Goal: Task Accomplishment & Management: Use online tool/utility

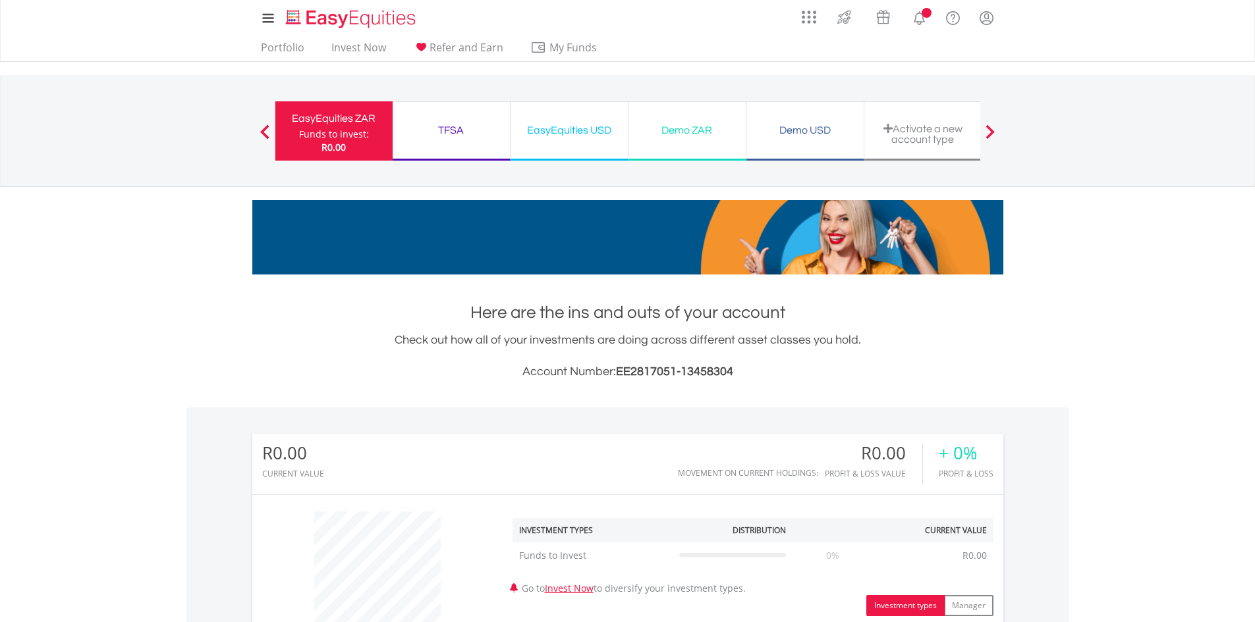
scroll to position [126, 250]
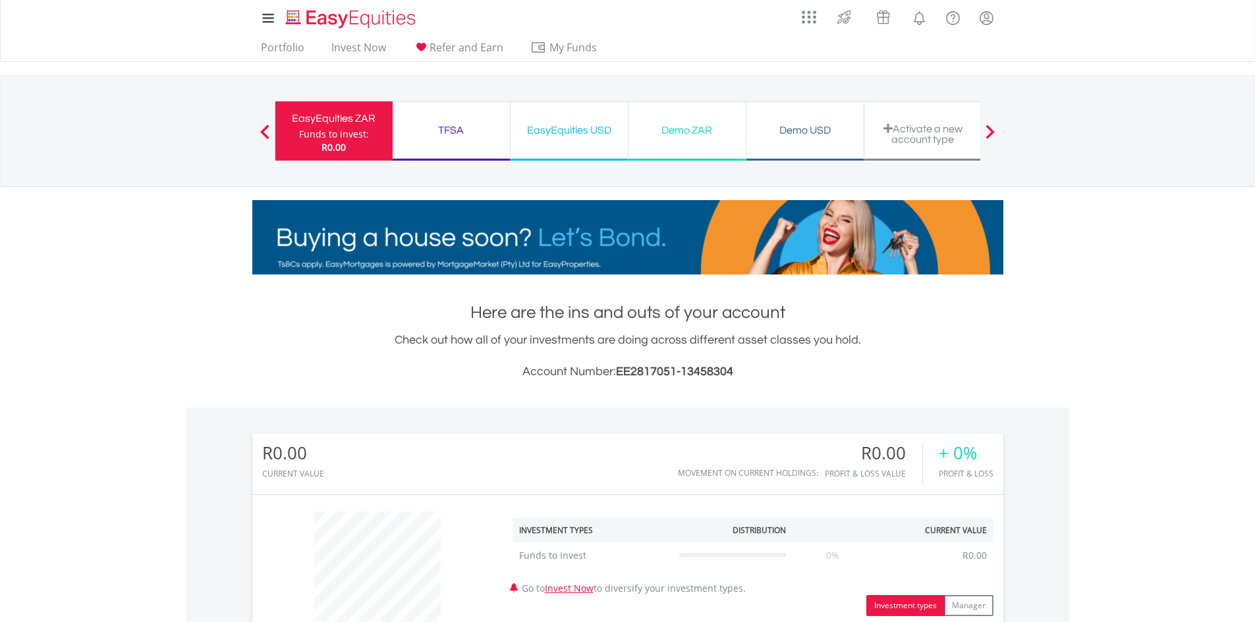
click at [464, 128] on div "TFSA" at bounding box center [450, 130] width 101 height 18
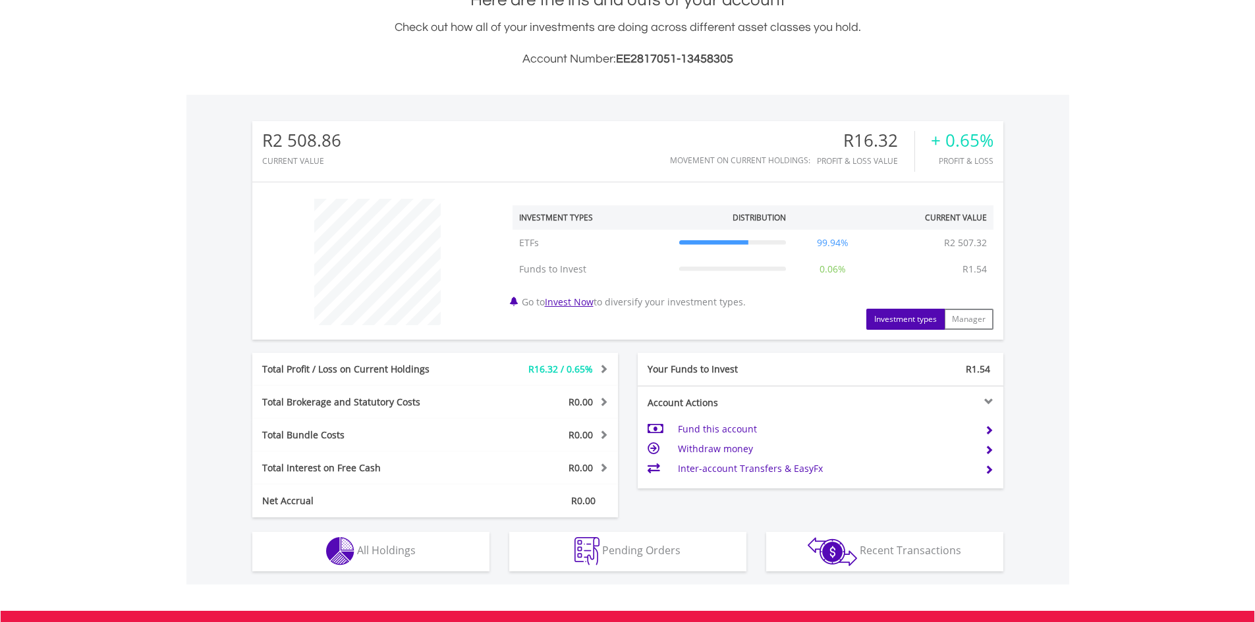
scroll to position [126, 250]
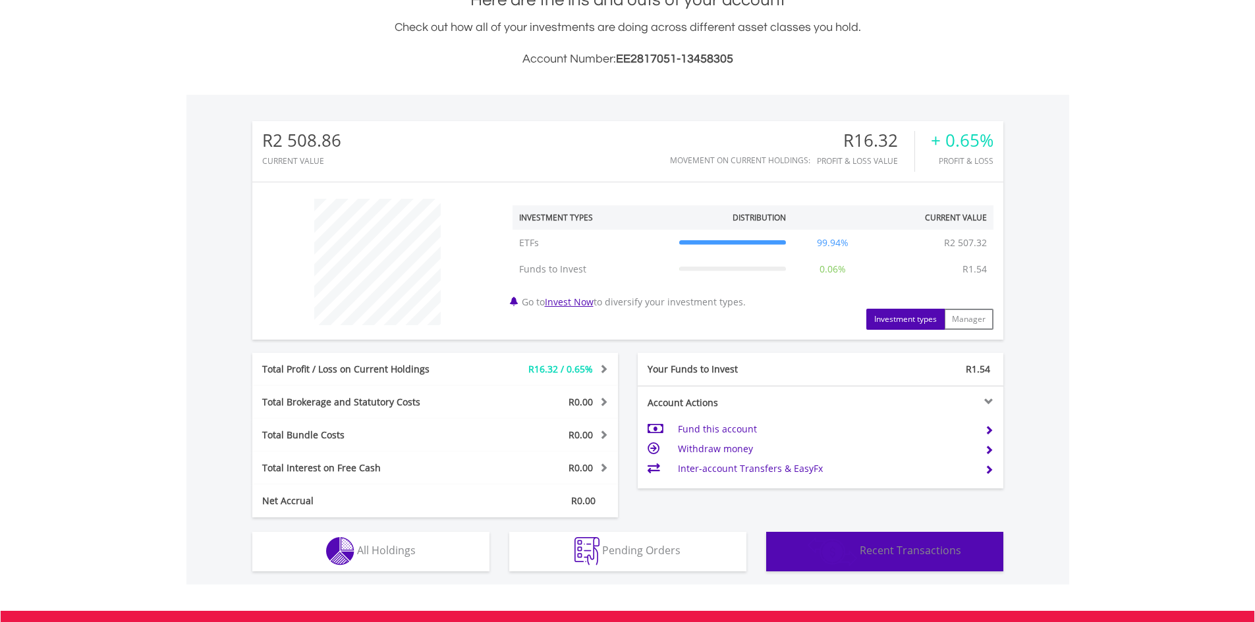
click at [844, 555] on img "button" at bounding box center [832, 552] width 49 height 29
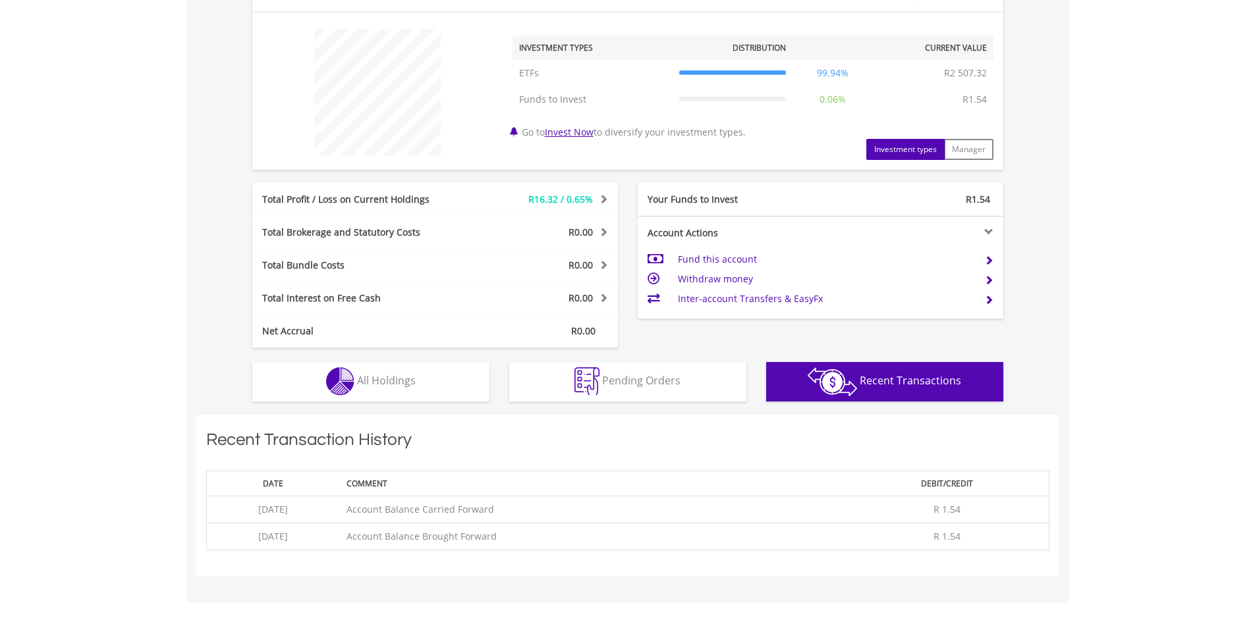
scroll to position [417, 0]
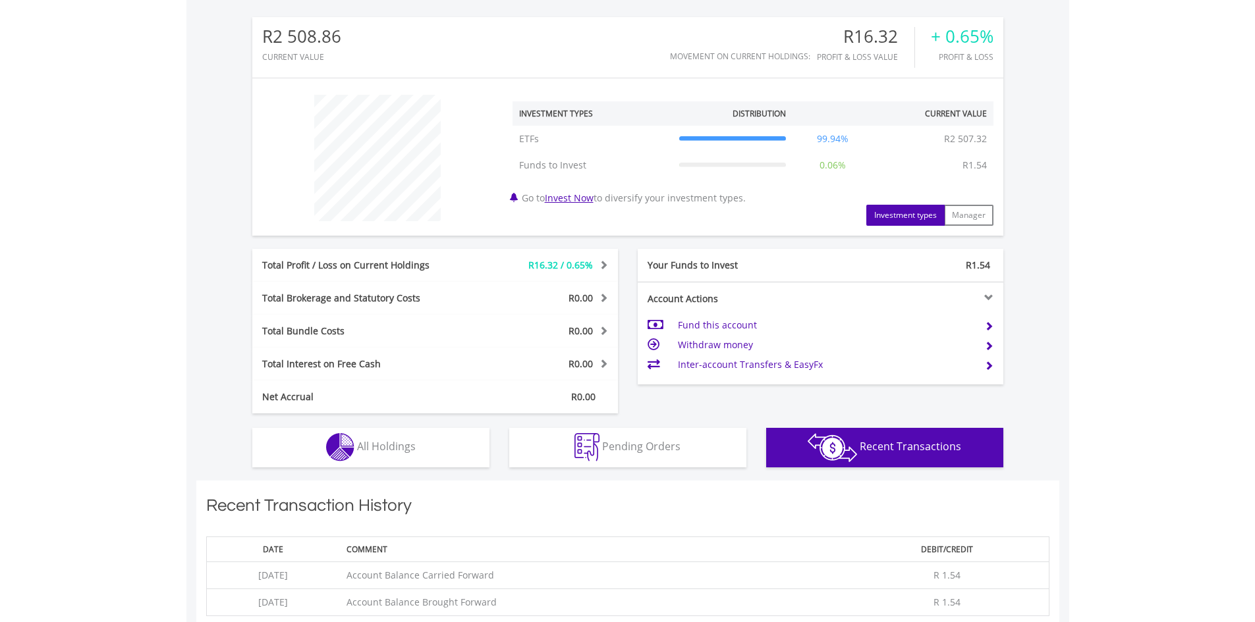
click at [775, 362] on td "Inter-account Transfers & EasyFx" at bounding box center [826, 365] width 296 height 20
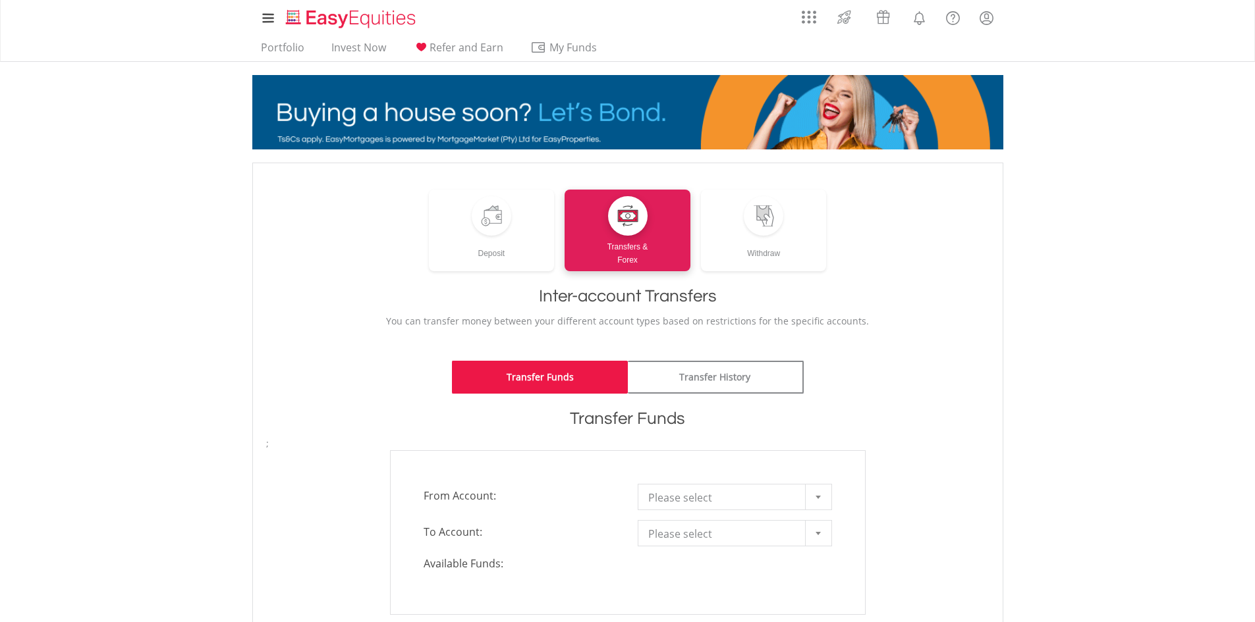
click at [815, 497] on b at bounding box center [817, 497] width 5 height 3
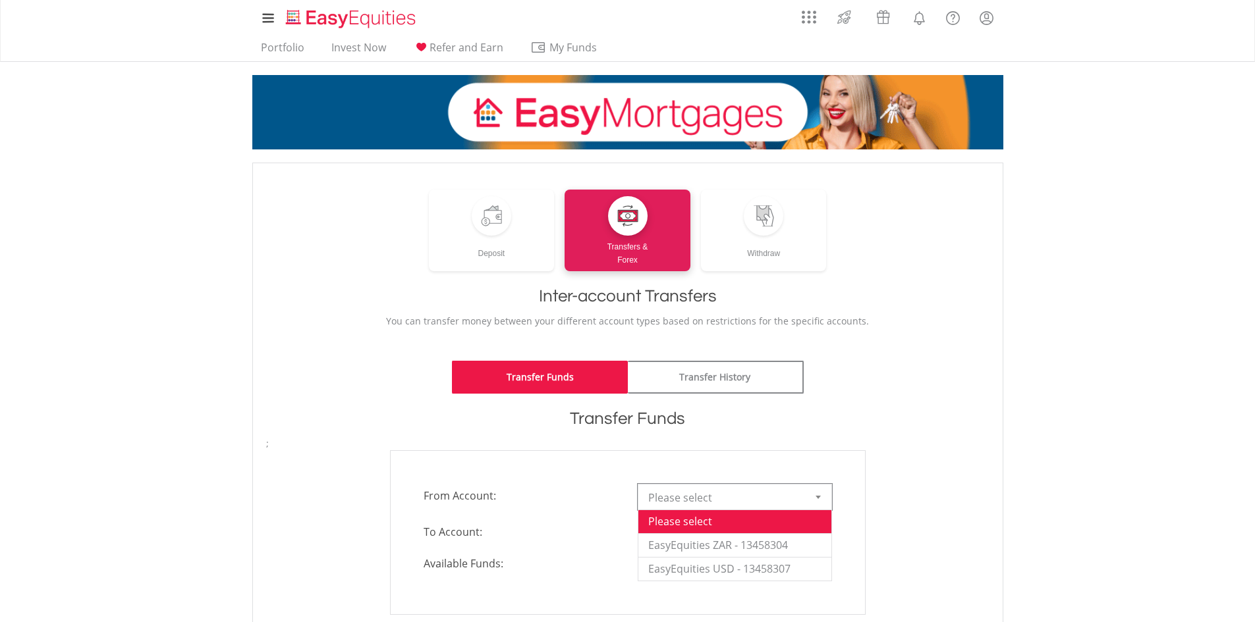
click at [1041, 445] on body "My Investments Invest Now New Listings Sell My Recurring Investments Pending Or…" at bounding box center [627, 504] width 1255 height 1009
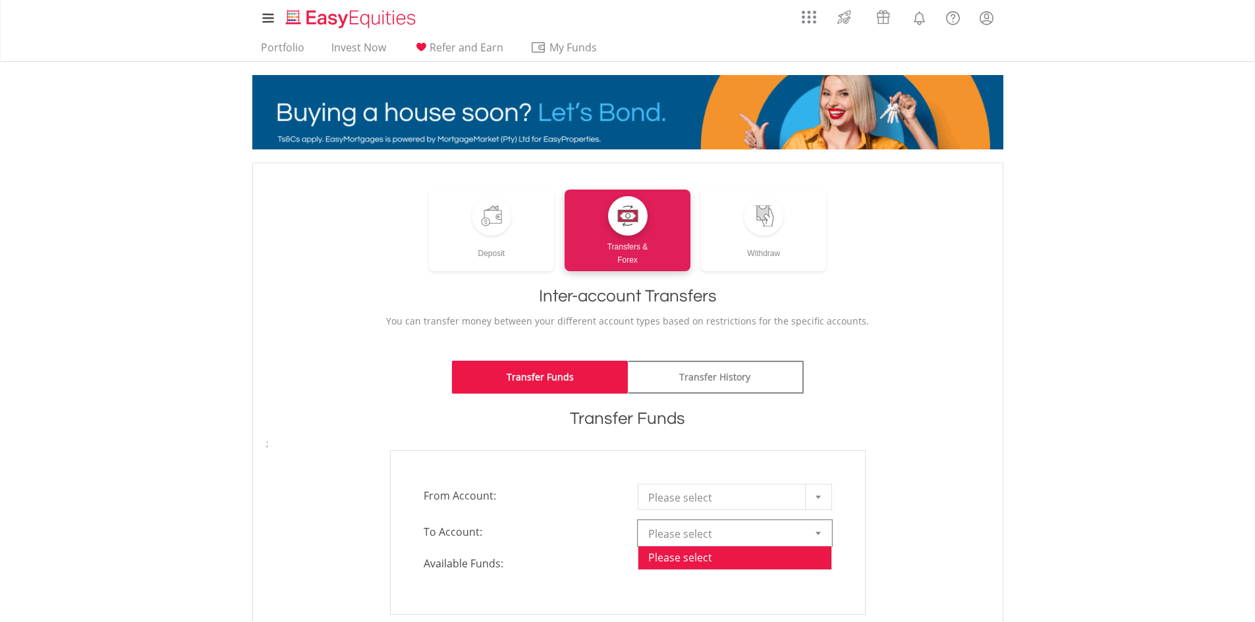
click at [827, 540] on div at bounding box center [818, 533] width 26 height 25
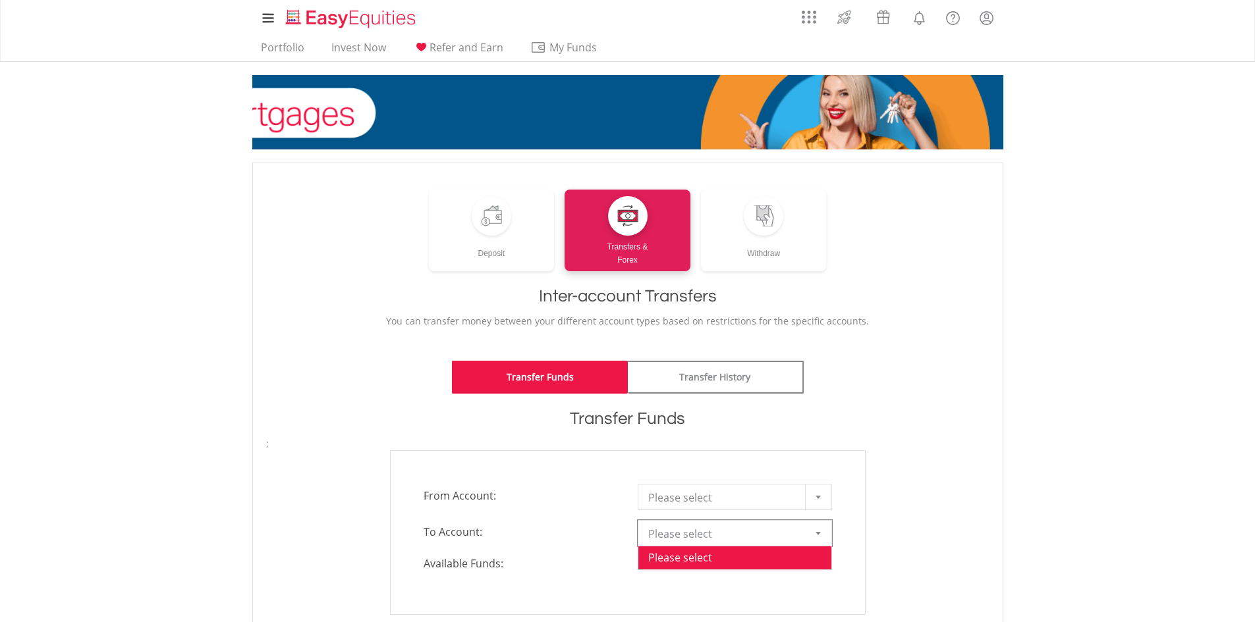
click at [1024, 465] on body "My Investments Invest Now New Listings Sell My Recurring Investments Pending Or…" at bounding box center [627, 504] width 1255 height 1009
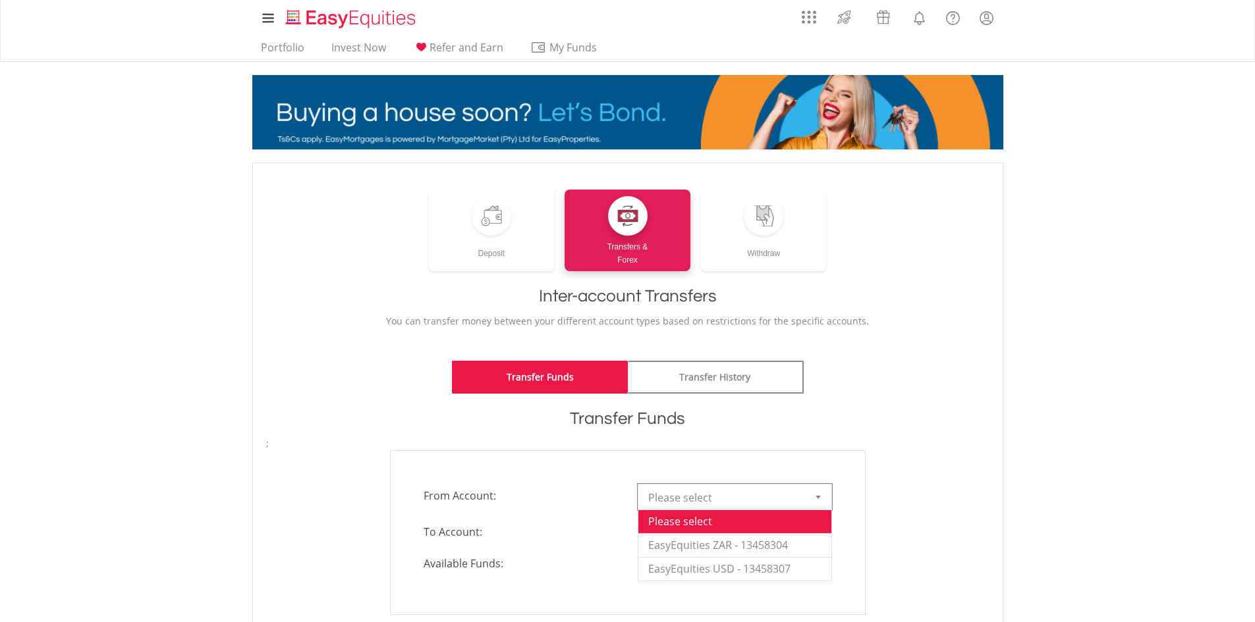
click at [825, 499] on div at bounding box center [818, 497] width 26 height 25
click at [699, 545] on li "EasyEquities ZAR - 13458304" at bounding box center [734, 546] width 193 height 24
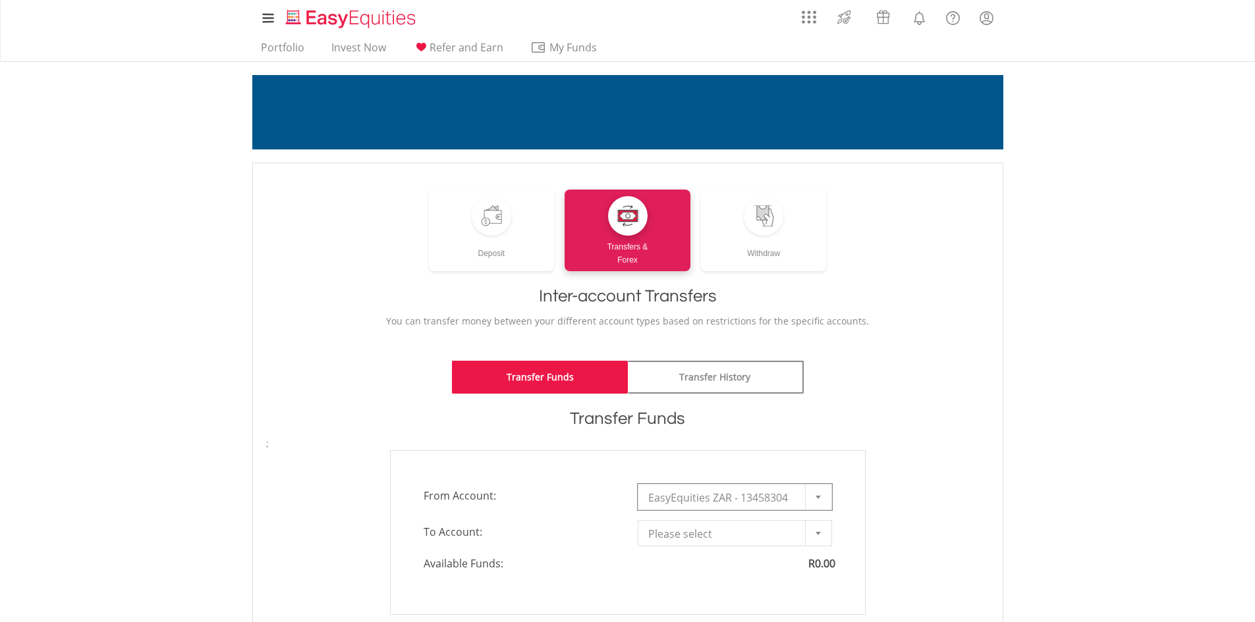
click at [815, 529] on div at bounding box center [818, 533] width 26 height 25
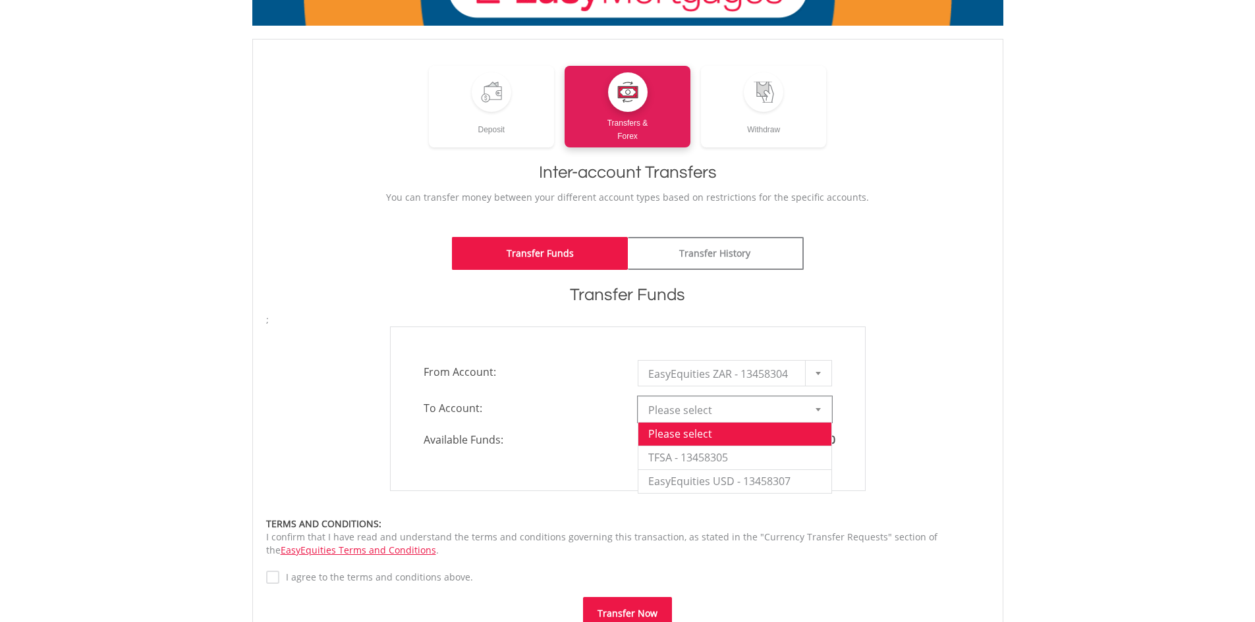
scroll to position [132, 0]
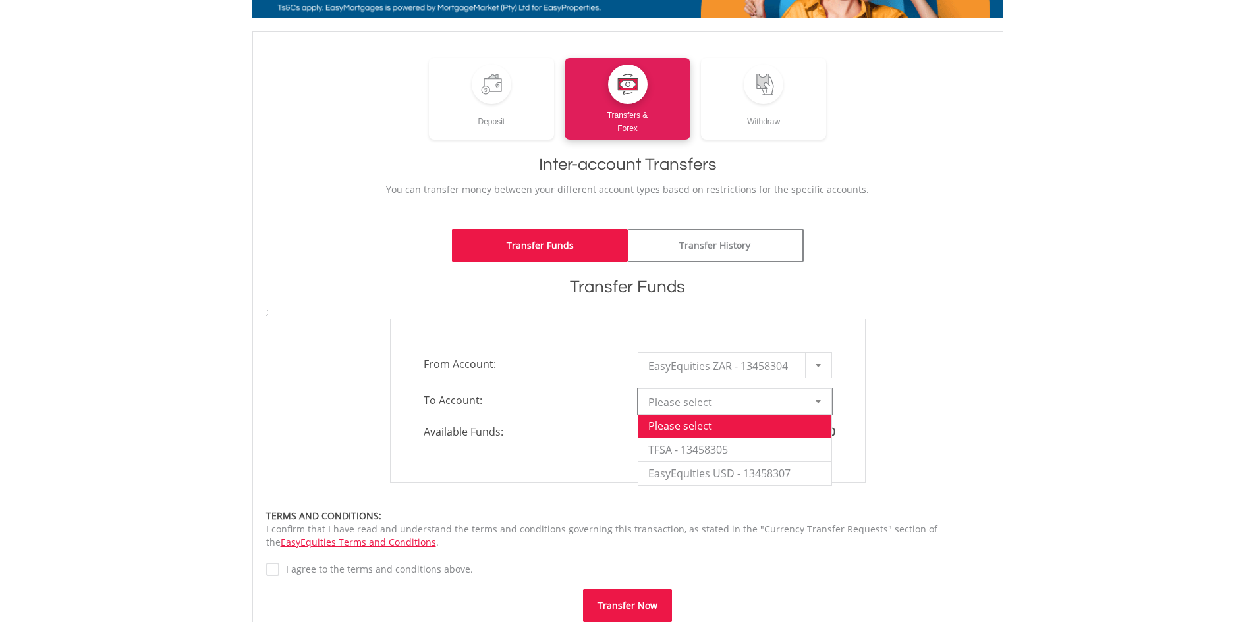
click at [1048, 449] on body "My Investments Invest Now New Listings Sell My Recurring Investments Pending Or…" at bounding box center [627, 372] width 1255 height 1009
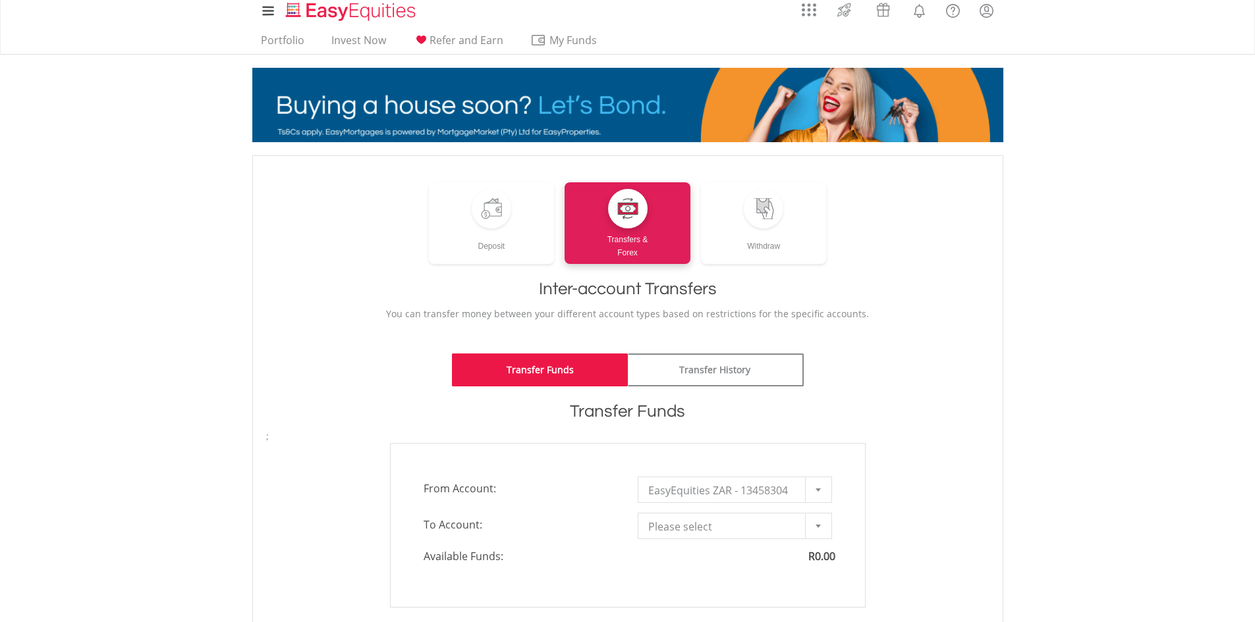
scroll to position [0, 0]
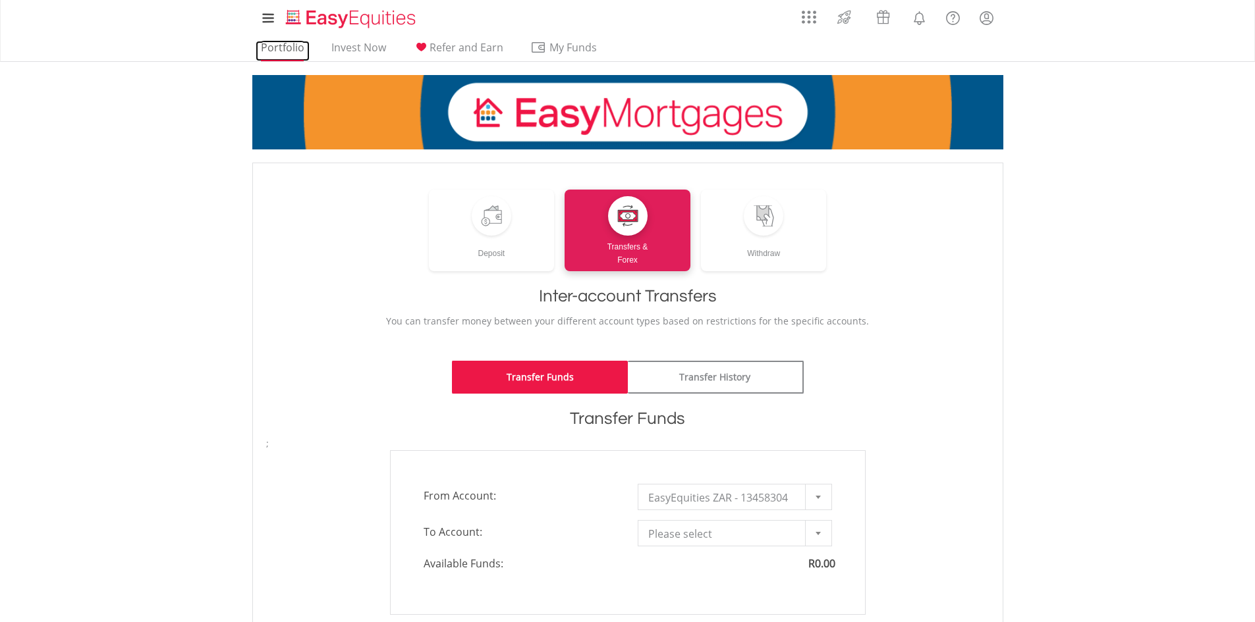
click at [292, 49] on link "Portfolio" at bounding box center [283, 51] width 54 height 20
